Goal: Transaction & Acquisition: Purchase product/service

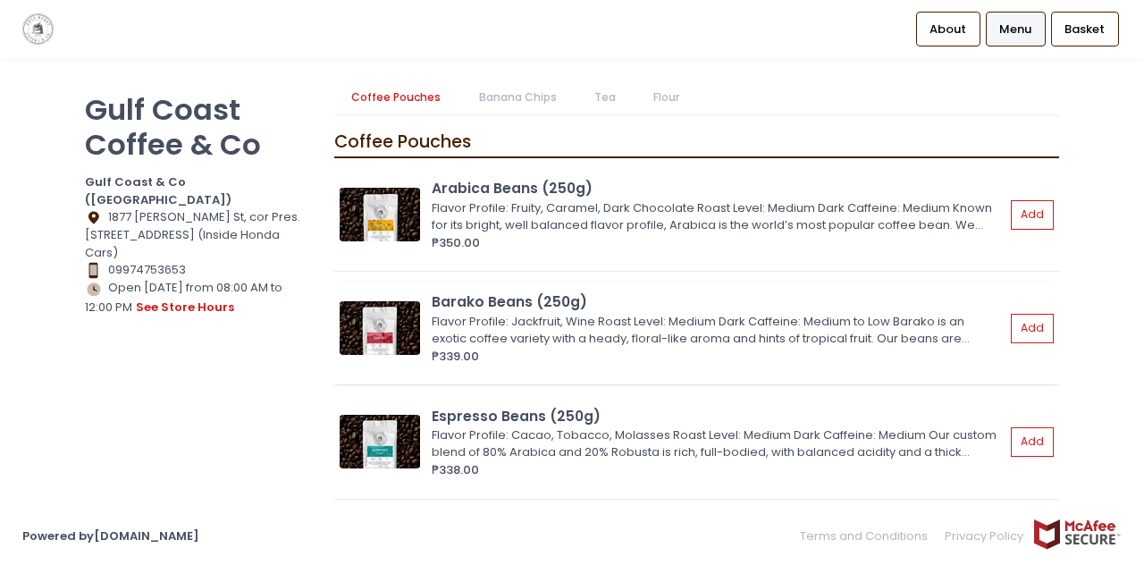
scroll to position [338, 0]
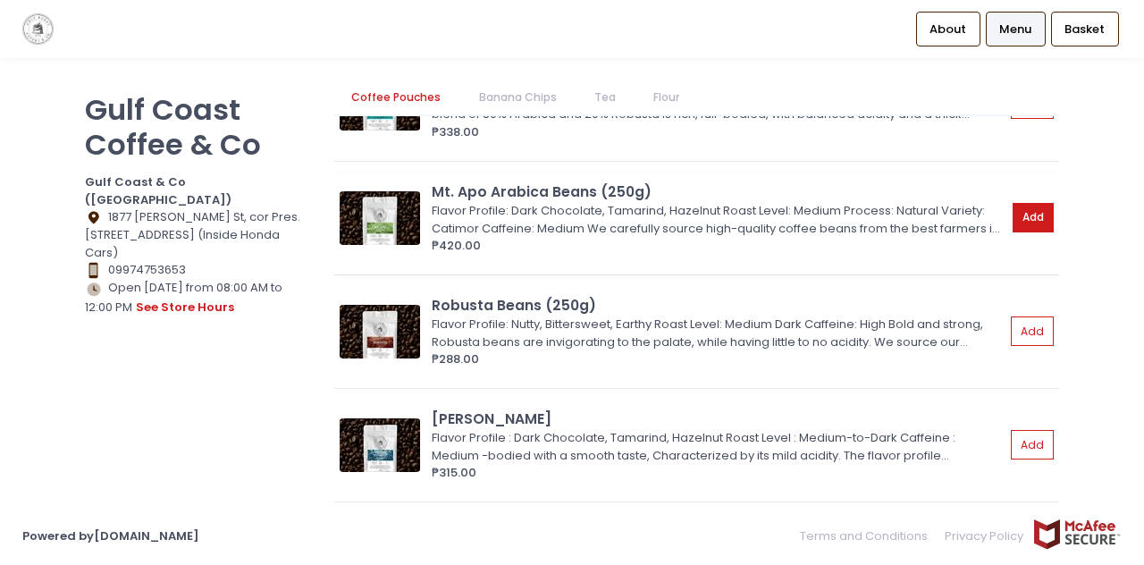
click at [1021, 216] on button "Add" at bounding box center [1032, 217] width 41 height 29
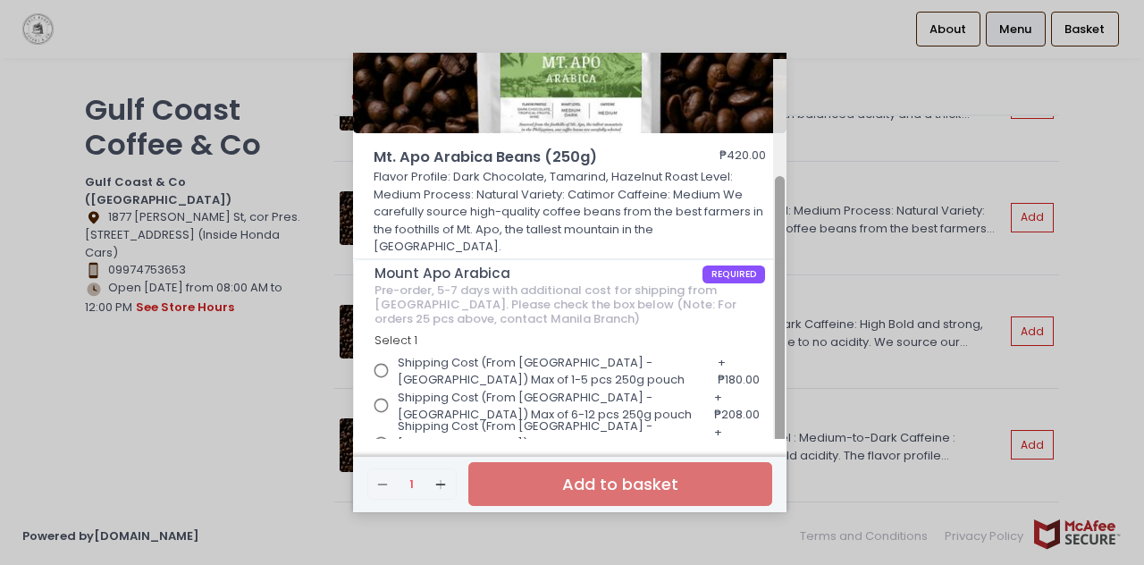
scroll to position [169, 0]
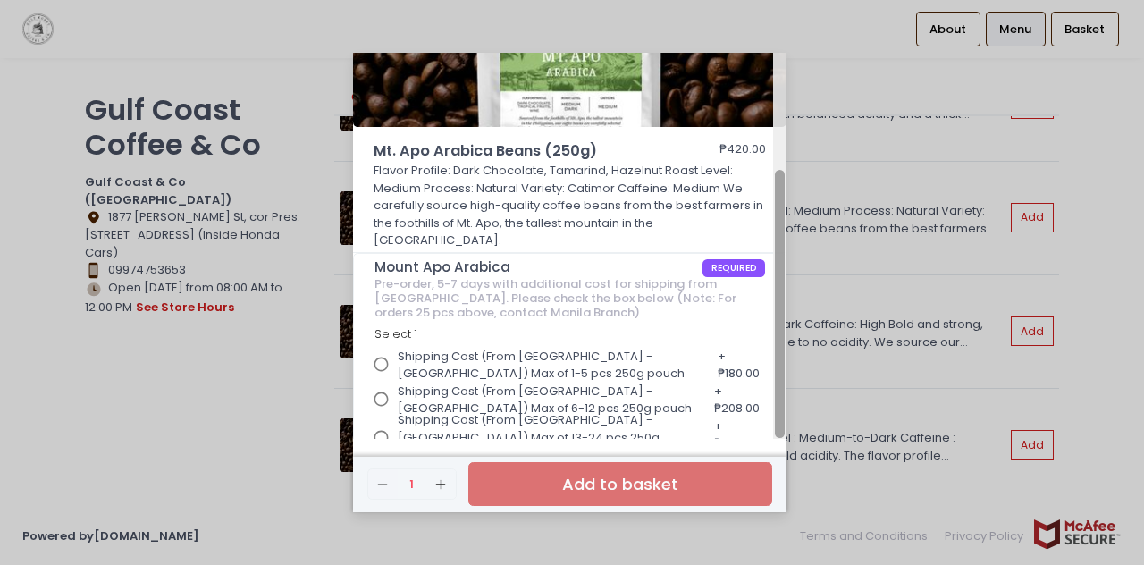
drag, startPoint x: 783, startPoint y: 274, endPoint x: 796, endPoint y: 412, distance: 138.2
click at [796, 412] on div "Mt. Apo Arabica Beans (250g) ₱420.00 Flavor Profile: Dark Chocolate, Tamarind, …" at bounding box center [572, 282] width 1144 height 565
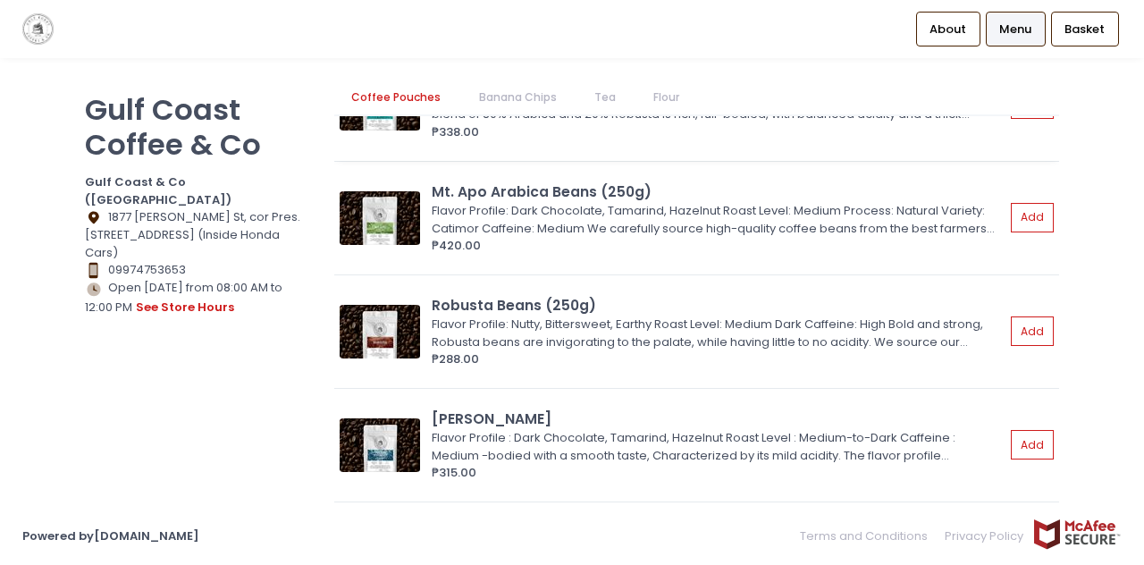
scroll to position [0, 0]
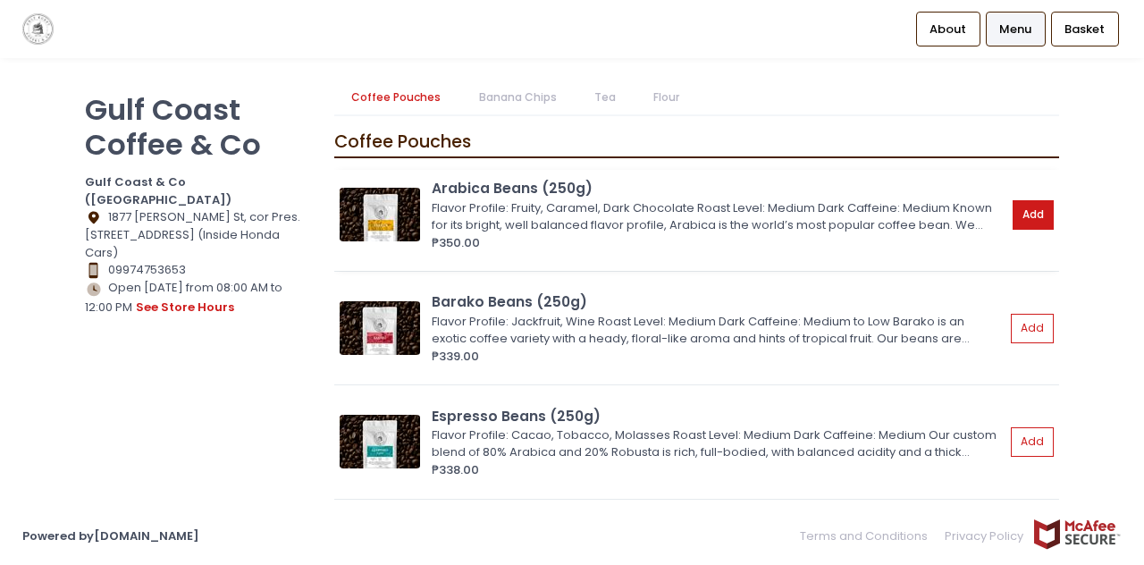
click at [1017, 214] on button "Add" at bounding box center [1032, 214] width 41 height 29
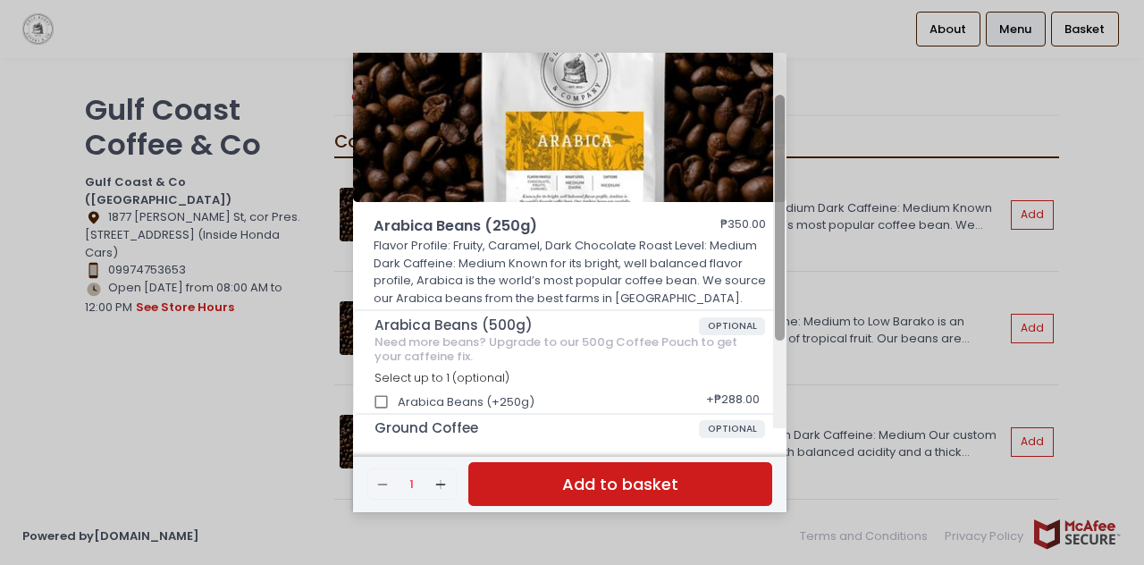
scroll to position [100, 0]
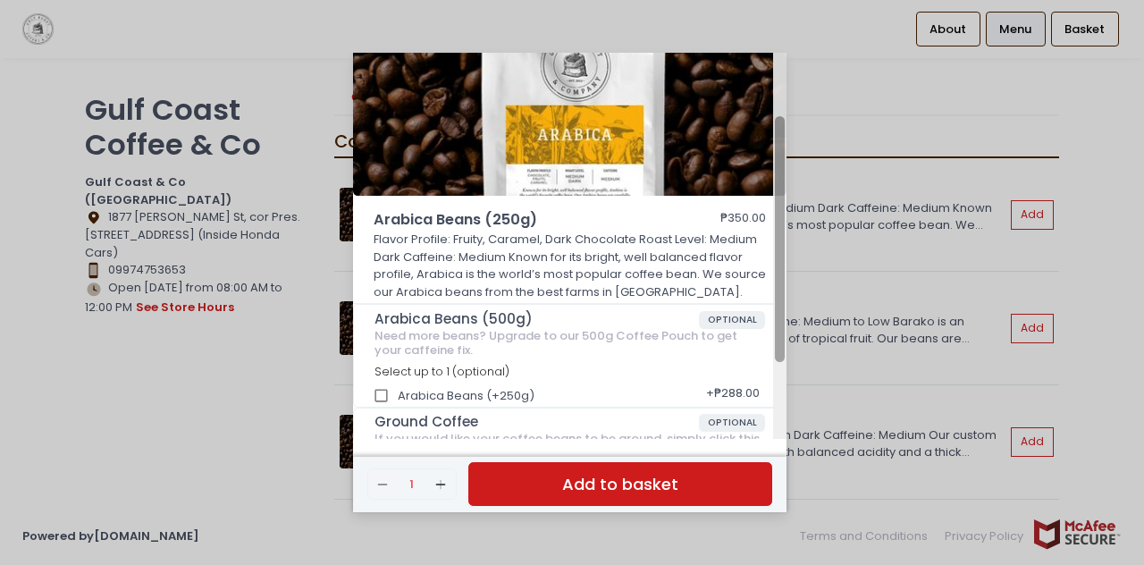
drag, startPoint x: 781, startPoint y: 271, endPoint x: 787, endPoint y: 333, distance: 62.9
click at [787, 333] on div "Arabica Beans (250g) ₱350.00 Flavor Profile: Fruity, Caramel, Dark Chocolate Ro…" at bounding box center [572, 282] width 1144 height 565
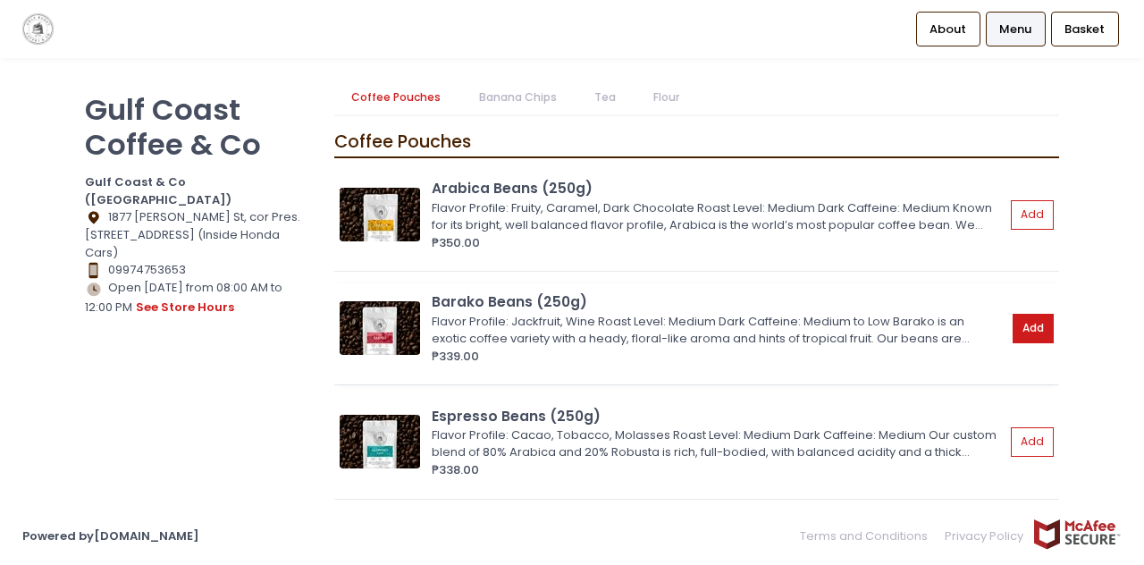
click at [1012, 324] on button "Add" at bounding box center [1032, 328] width 41 height 29
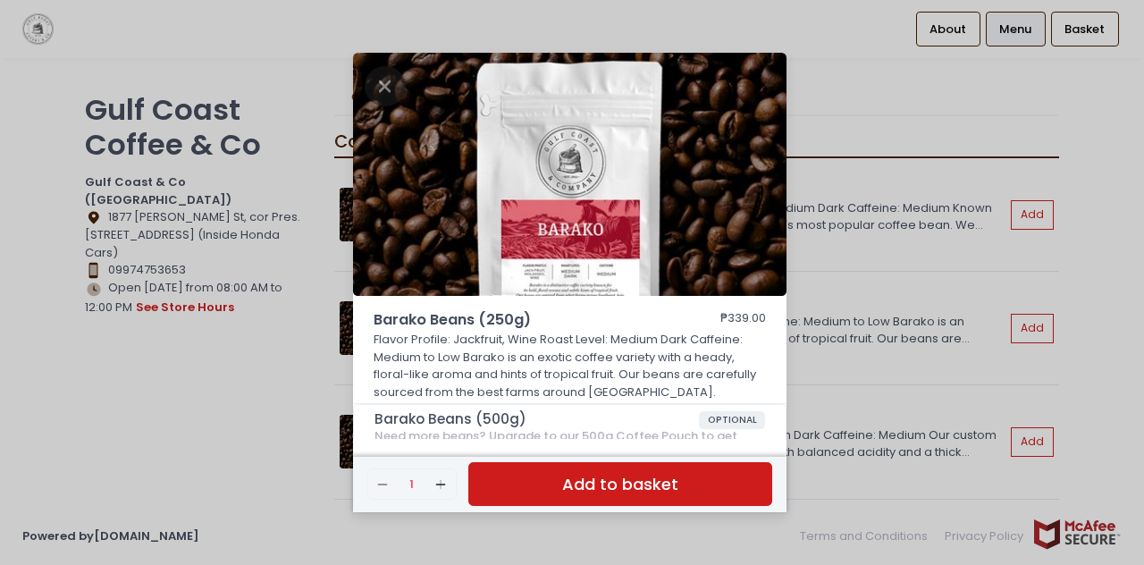
click at [311, 383] on div "Barako Beans (250g) ₱339.00 Flavor Profile: Jackfruit, Wine Roast Level: Medium…" at bounding box center [572, 282] width 1144 height 565
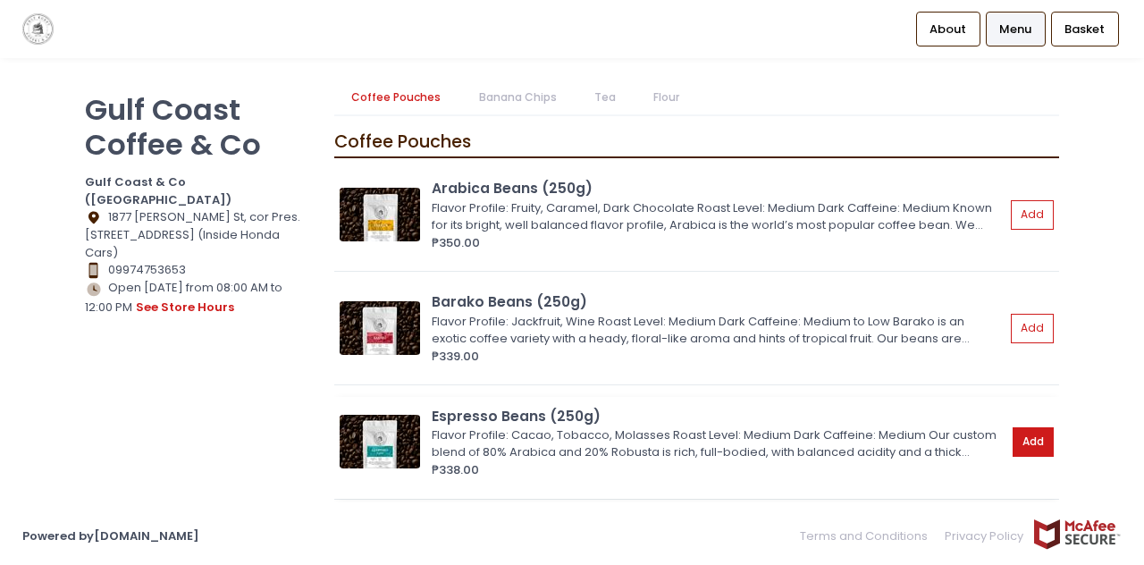
click at [1034, 440] on button "Add" at bounding box center [1032, 441] width 41 height 29
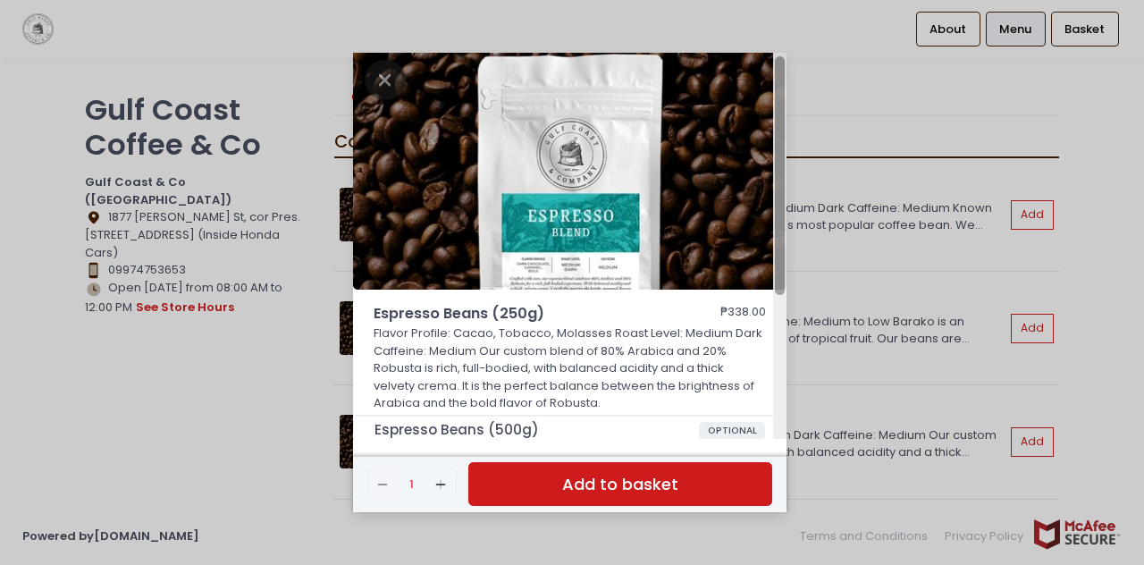
scroll to position [236, 0]
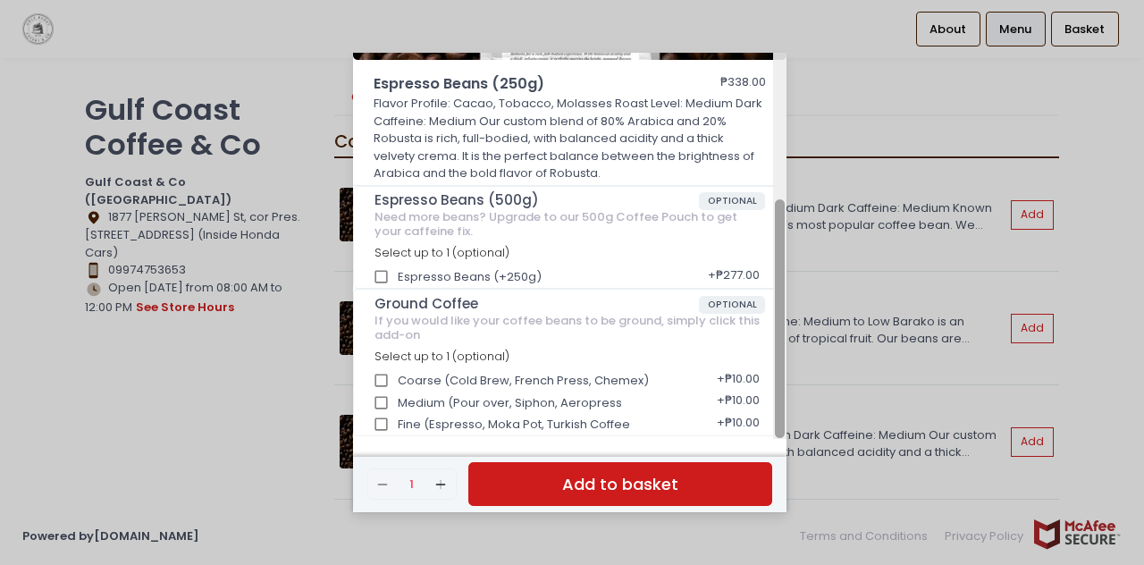
drag, startPoint x: 784, startPoint y: 287, endPoint x: 783, endPoint y: 298, distance: 10.9
click at [783, 298] on div at bounding box center [779, 246] width 13 height 386
click at [222, 367] on div "Espresso Beans (250g) ₱338.00 Flavor Profile: Cacao, Tobacco, Molasses Roast Le…" at bounding box center [572, 282] width 1144 height 565
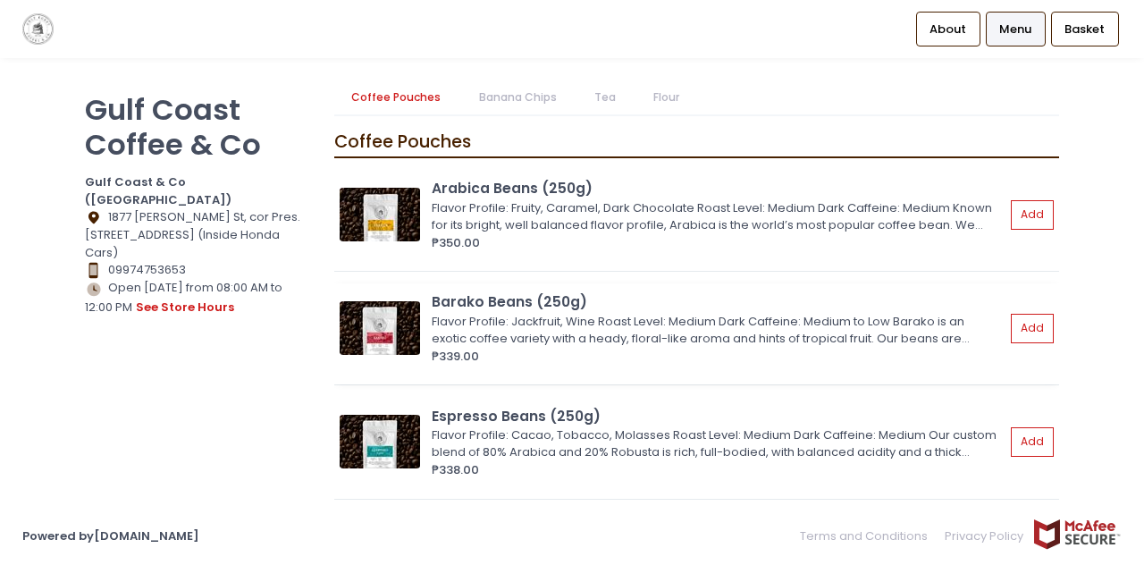
scroll to position [338, 0]
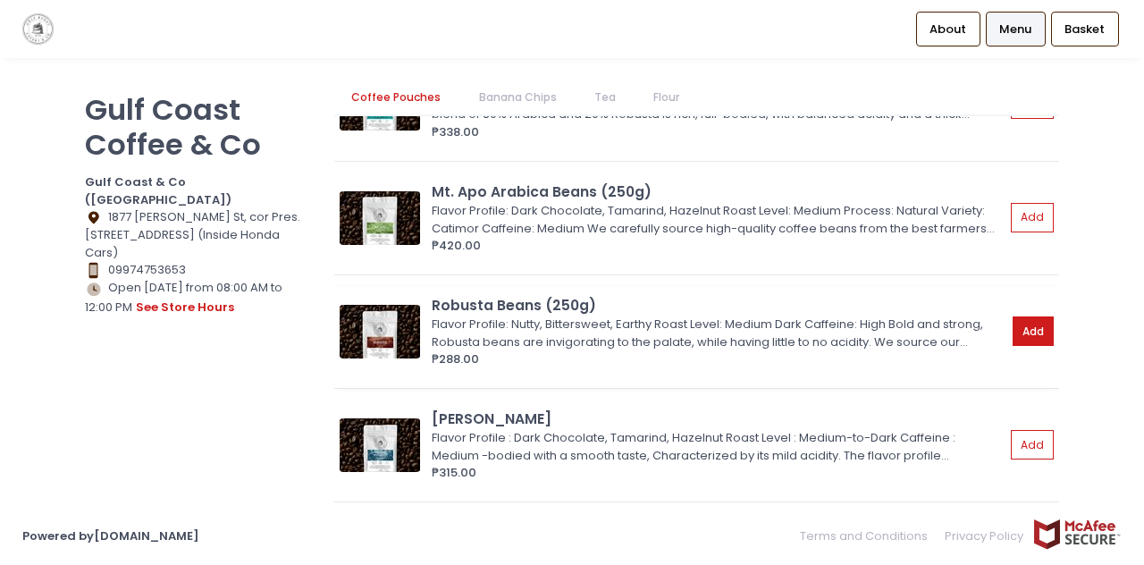
click at [1018, 317] on button "Add" at bounding box center [1032, 330] width 41 height 29
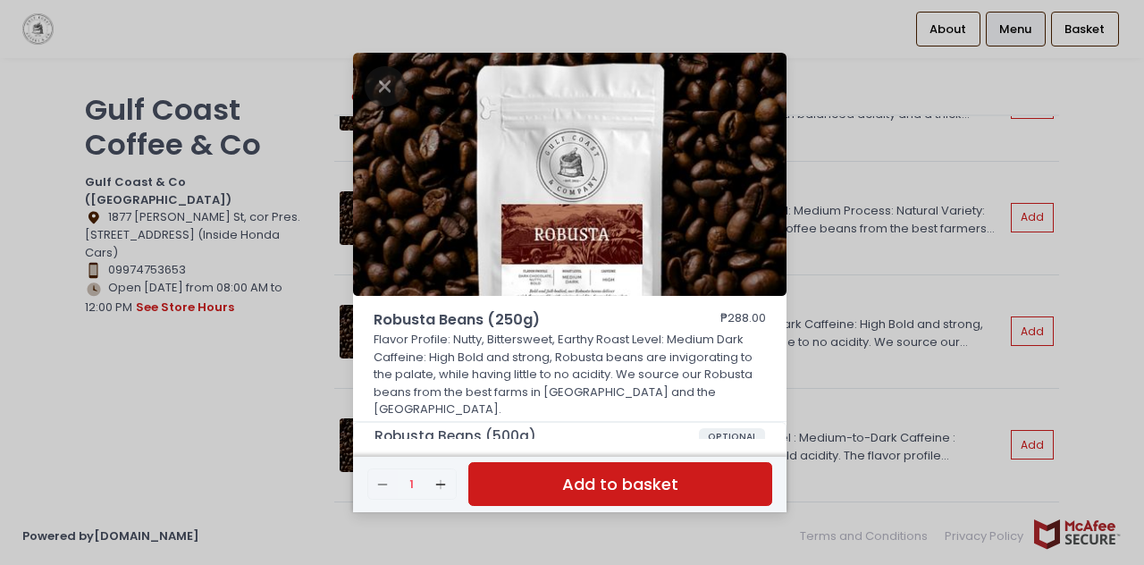
click at [186, 389] on div "Robusta Beans (250g) ₱288.00 Flavor Profile: Nutty, Bittersweet, Earthy Roast L…" at bounding box center [572, 282] width 1144 height 565
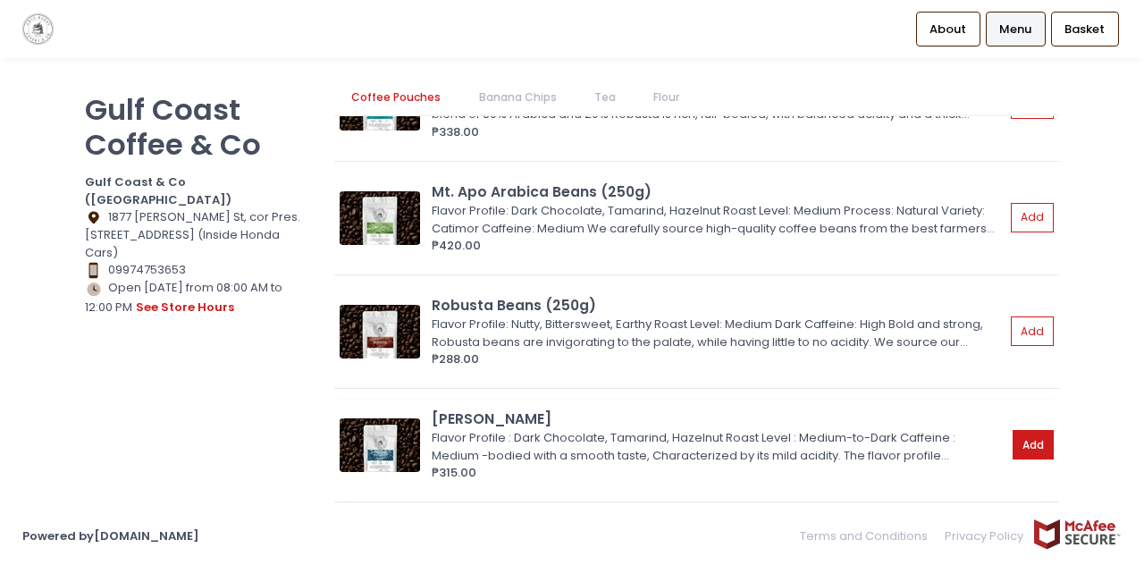
click at [1031, 440] on button "Add" at bounding box center [1032, 444] width 41 height 29
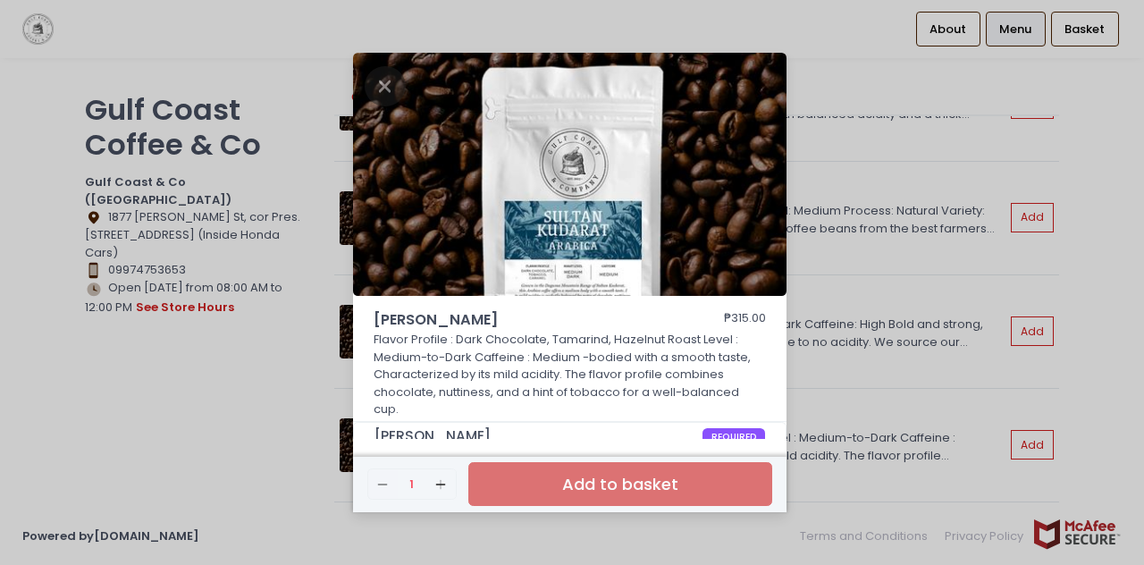
scroll to position [0, 0]
click at [303, 396] on div "Sultan Kudarat ₱315.00 Flavor Profile : Dark Chocolate, Tamarind, Hazelnut Roas…" at bounding box center [572, 282] width 1144 height 565
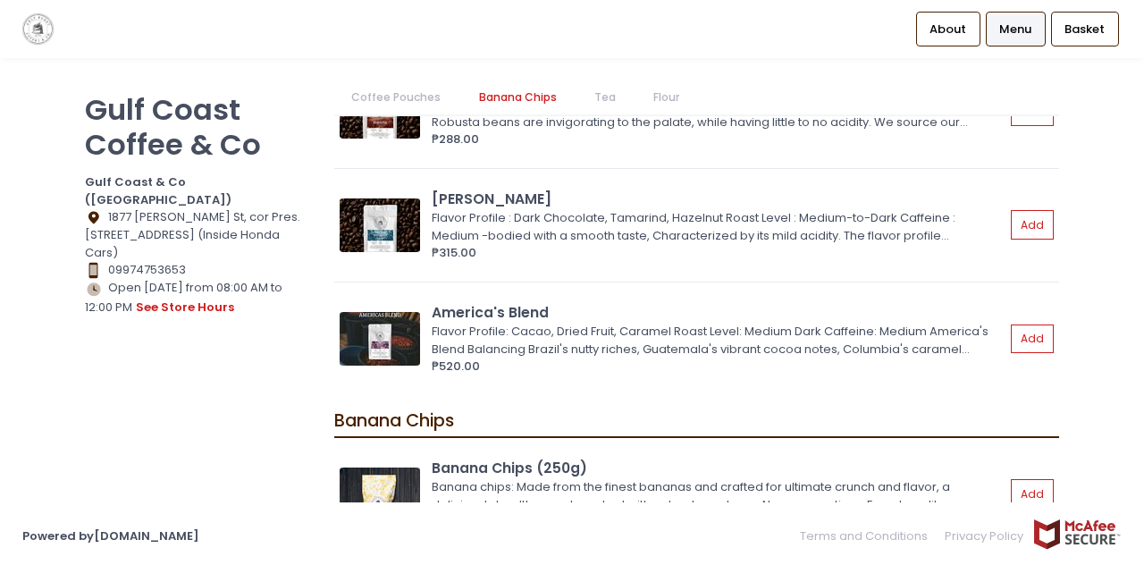
scroll to position [565, 0]
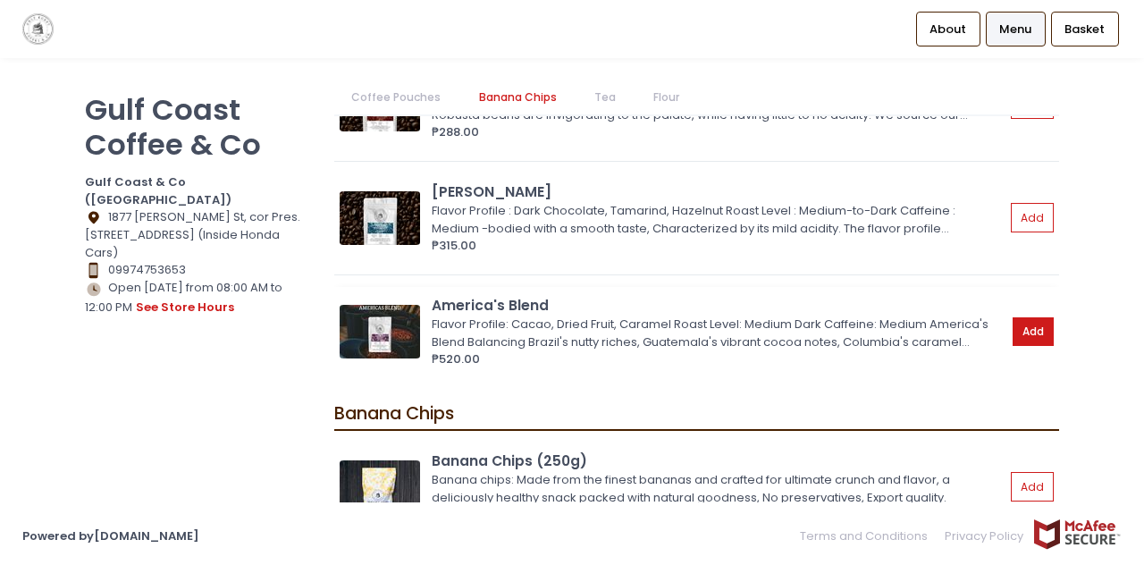
click at [1014, 328] on button "Add" at bounding box center [1032, 331] width 41 height 29
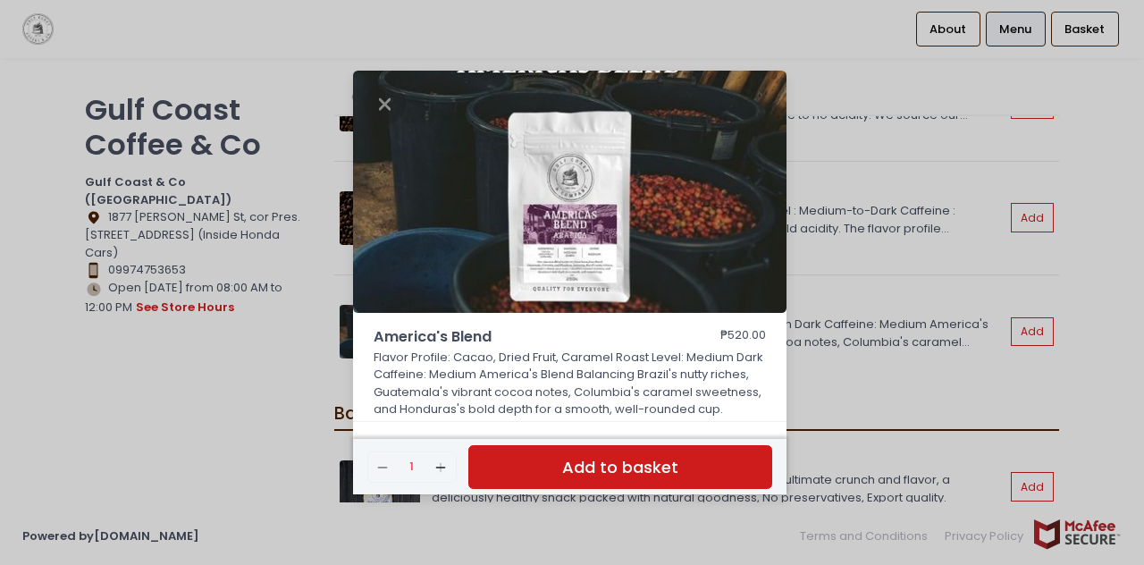
click at [1117, 397] on div "America's Blend ₱520.00 Flavor Profile: Cacao, Dried Fruit, Caramel Roast Level…" at bounding box center [572, 282] width 1144 height 565
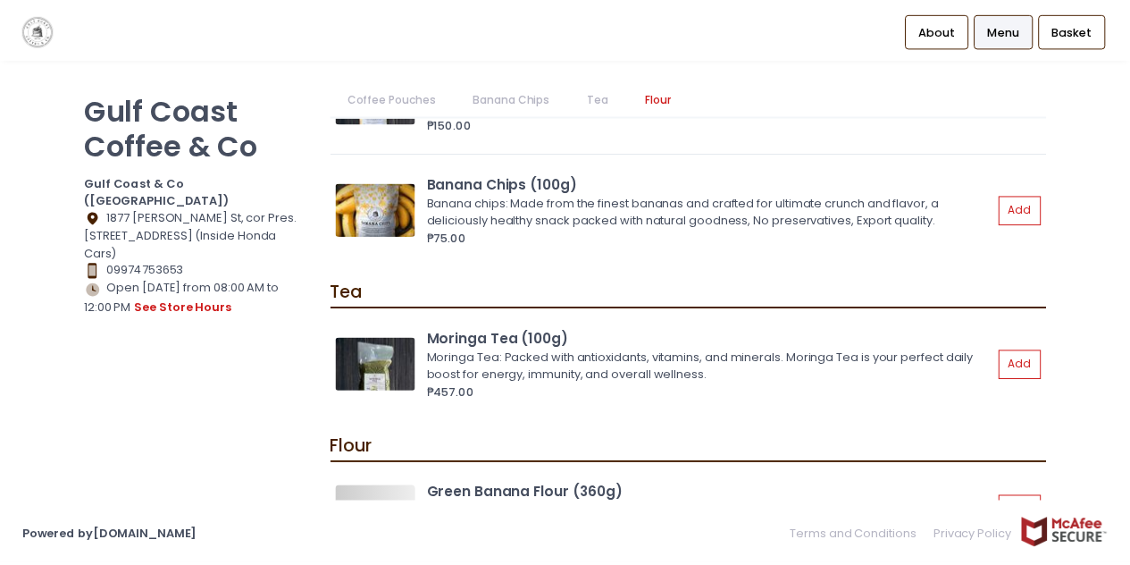
scroll to position [1012, 0]
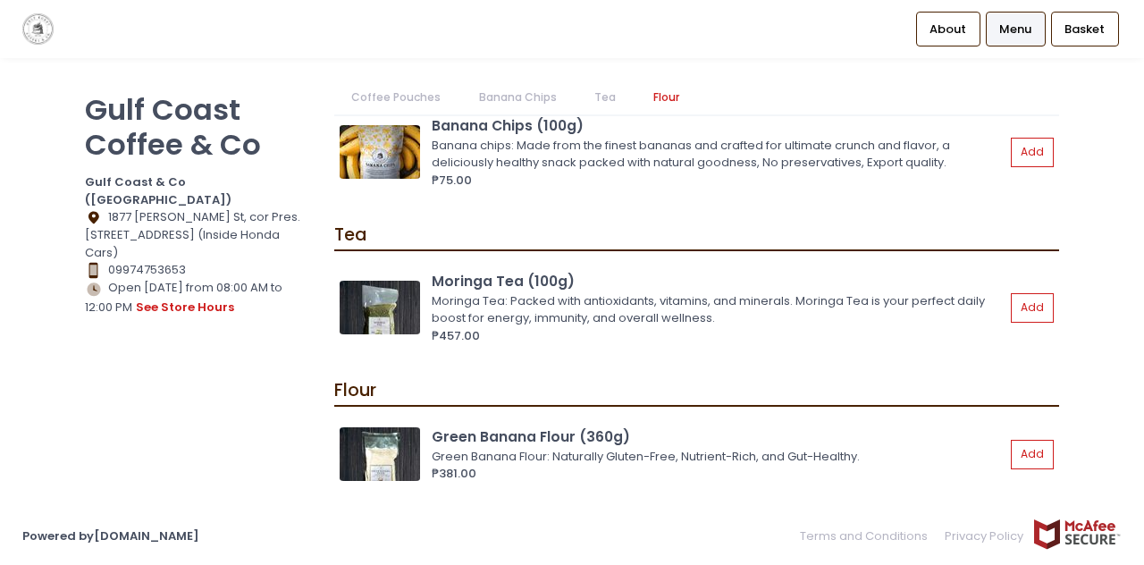
click at [42, 21] on img at bounding box center [37, 28] width 31 height 31
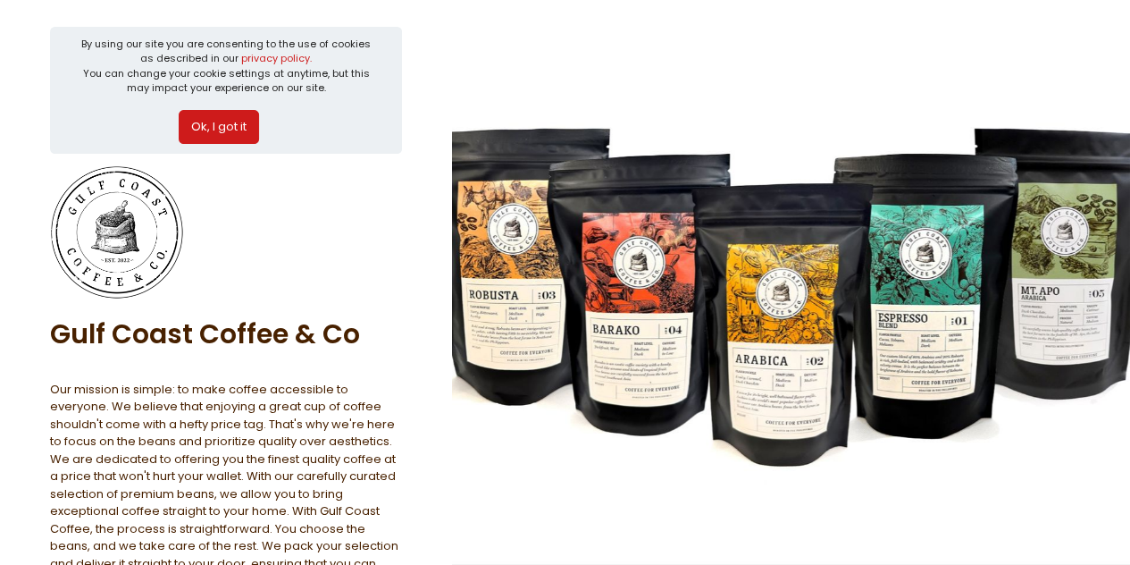
scroll to position [443, 0]
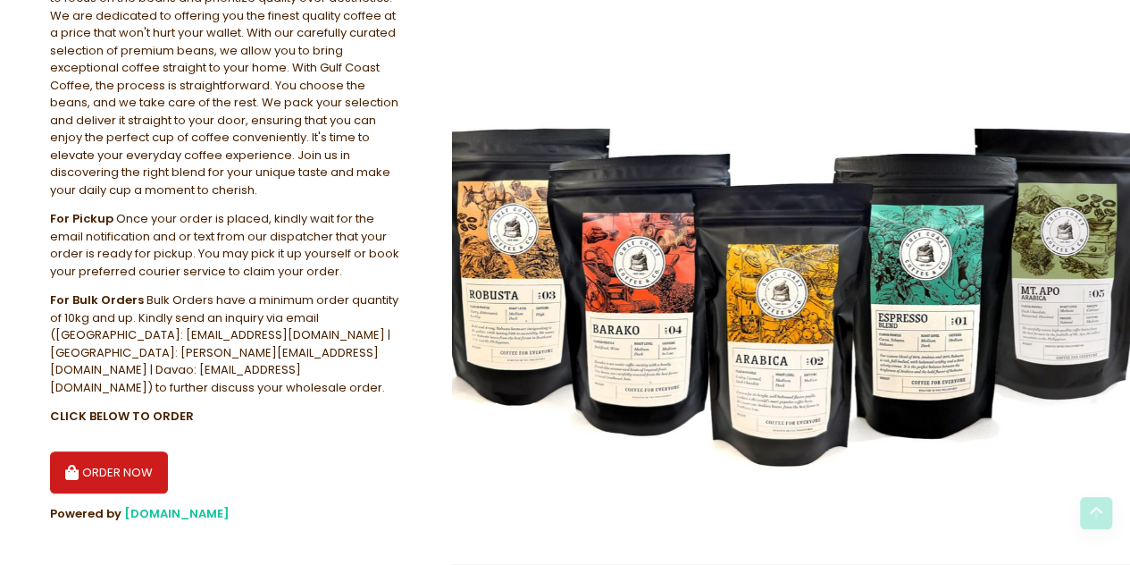
click at [122, 456] on button "ORDER NOW" at bounding box center [109, 472] width 118 height 43
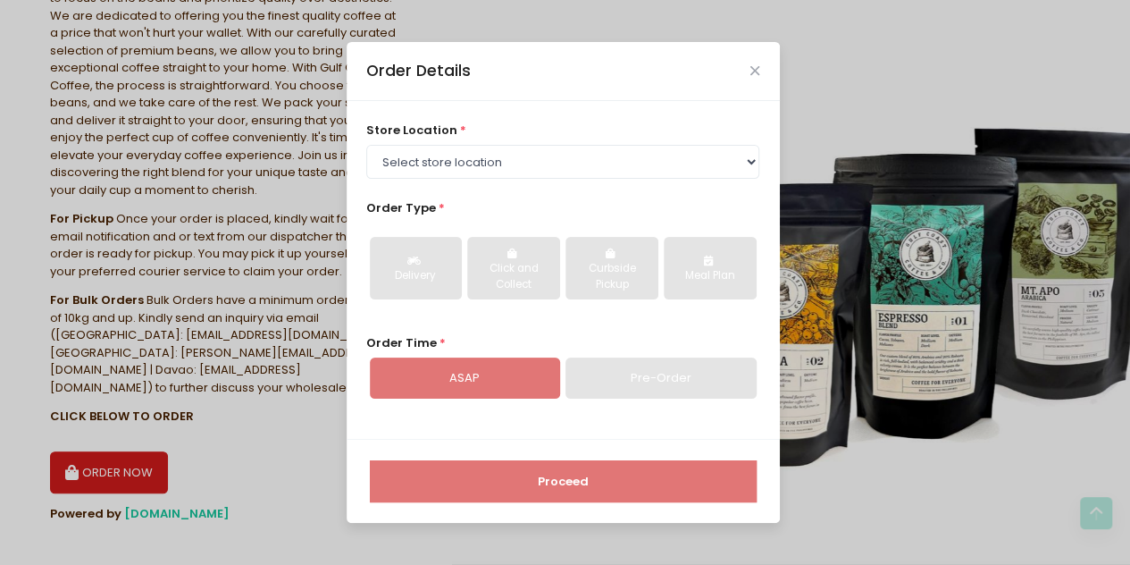
scroll to position [0, 0]
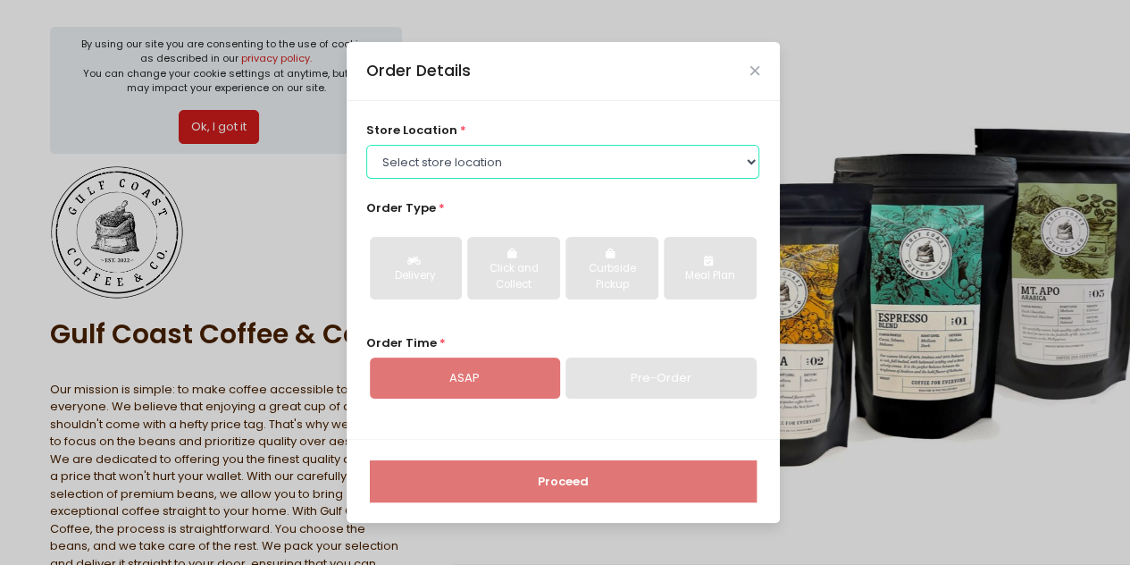
click at [511, 164] on select "Select store location [GEOGRAPHIC_DATA] ([GEOGRAPHIC_DATA]) Gulf Coast Coffee […" at bounding box center [562, 162] width 393 height 34
select select "647edc42345147b1e794fb1f"
click at [366, 145] on select "Select store location [GEOGRAPHIC_DATA] ([GEOGRAPHIC_DATA]) Gulf Coast Coffee […" at bounding box center [562, 162] width 393 height 34
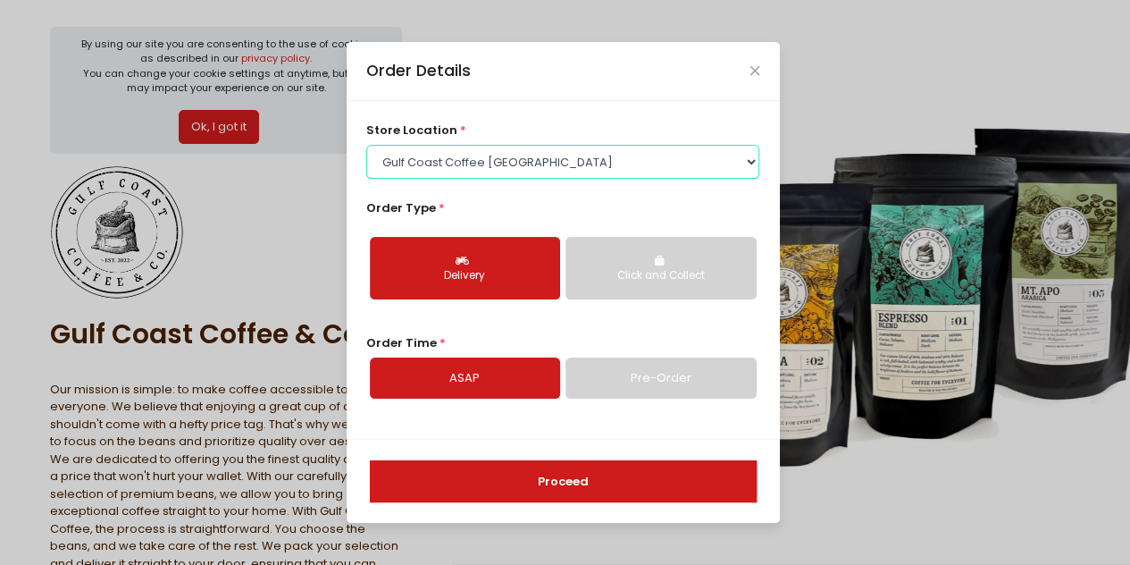
scroll to position [443, 0]
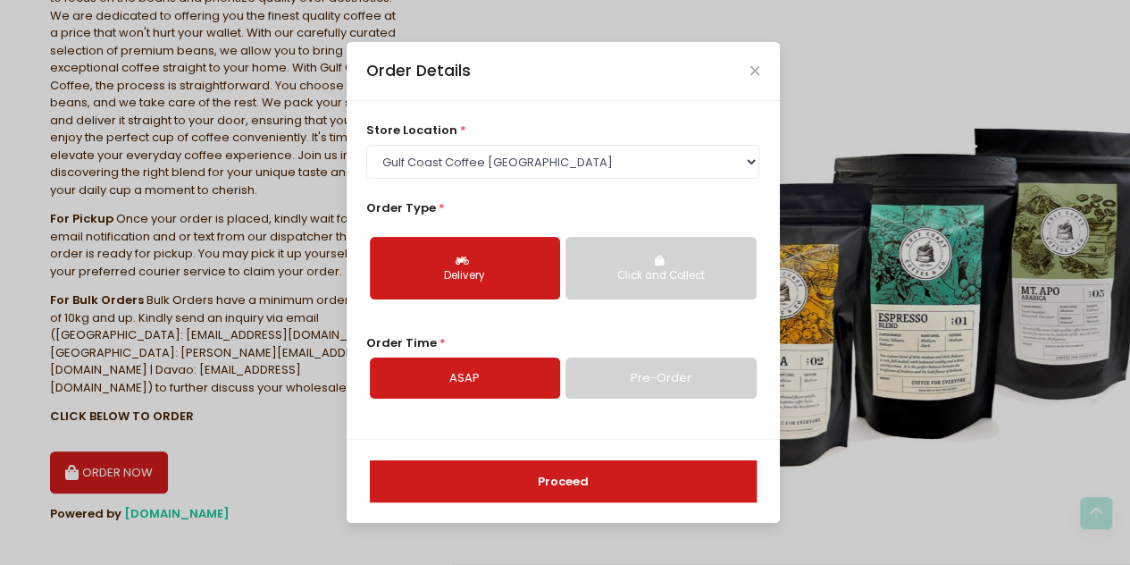
click at [614, 482] on button "Proceed" at bounding box center [563, 481] width 387 height 43
